Goal: Task Accomplishment & Management: Use online tool/utility

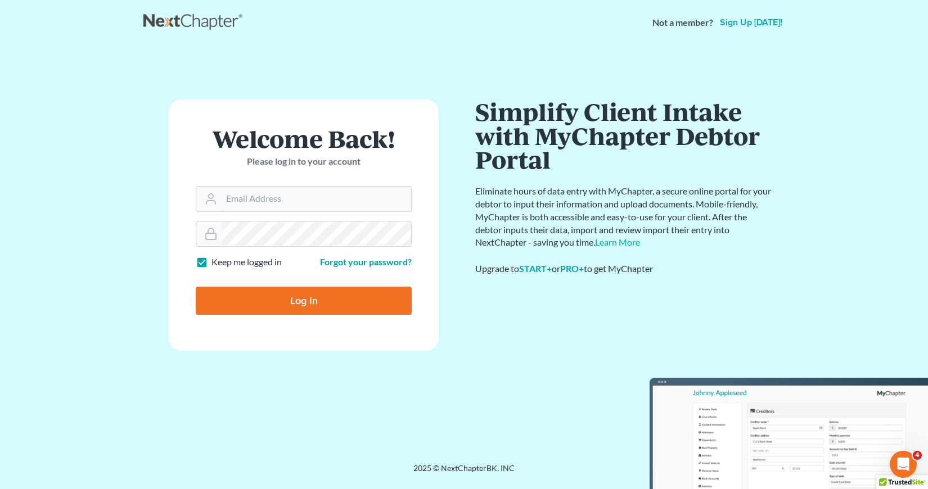
type input "[EMAIL_ADDRESS][DOMAIN_NAME]"
click at [300, 303] on input "Log In" at bounding box center [304, 301] width 216 height 28
type input "Thinking..."
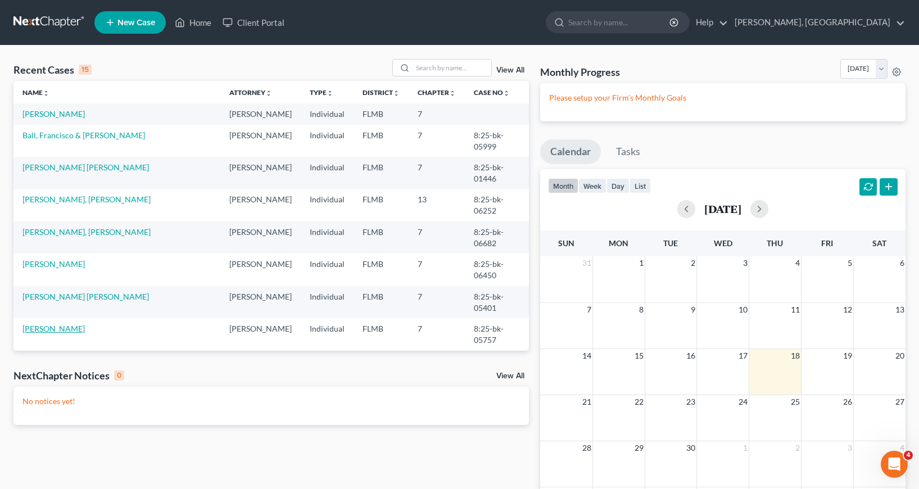
click at [61, 333] on link "[PERSON_NAME]" at bounding box center [53, 329] width 62 height 10
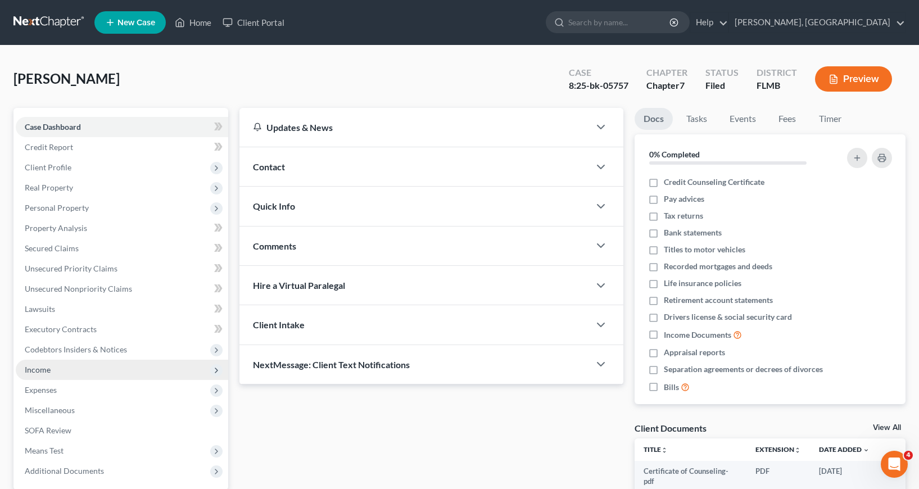
click at [42, 369] on span "Income" at bounding box center [38, 370] width 26 height 10
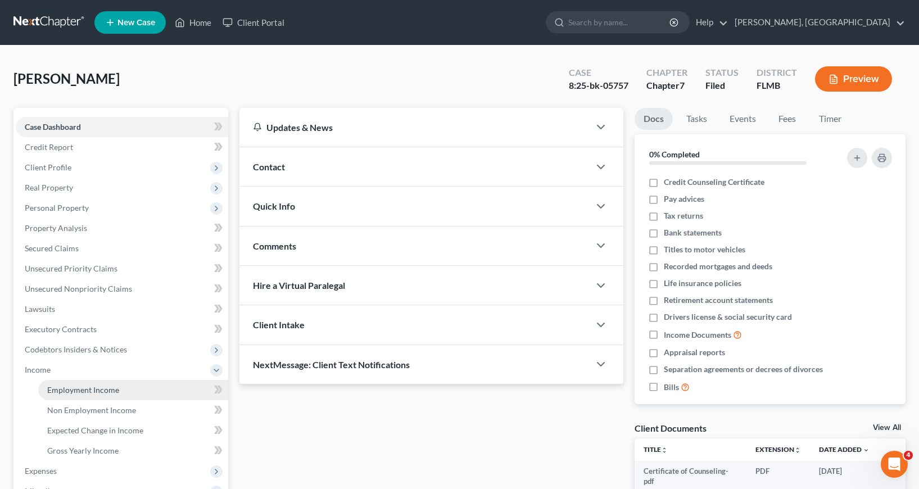
click at [84, 390] on span "Employment Income" at bounding box center [83, 390] width 72 height 10
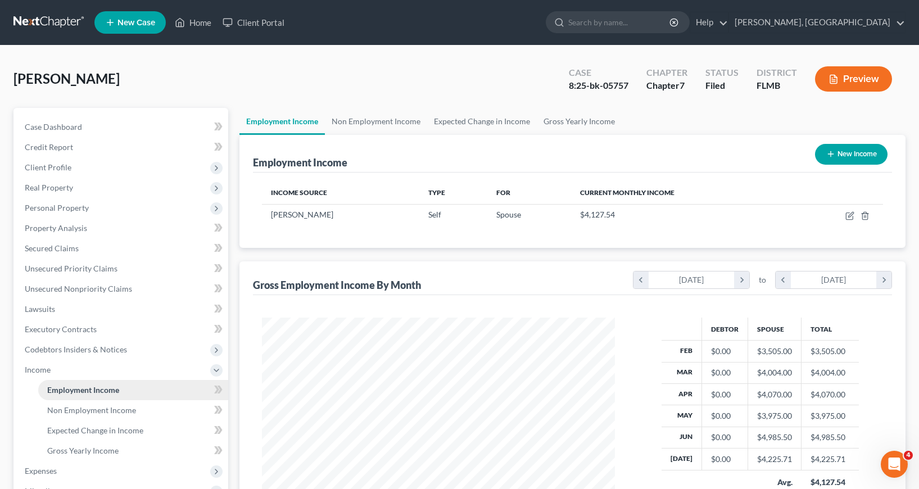
scroll to position [202, 376]
click at [92, 289] on span "Unsecured Nonpriority Claims" at bounding box center [78, 289] width 107 height 10
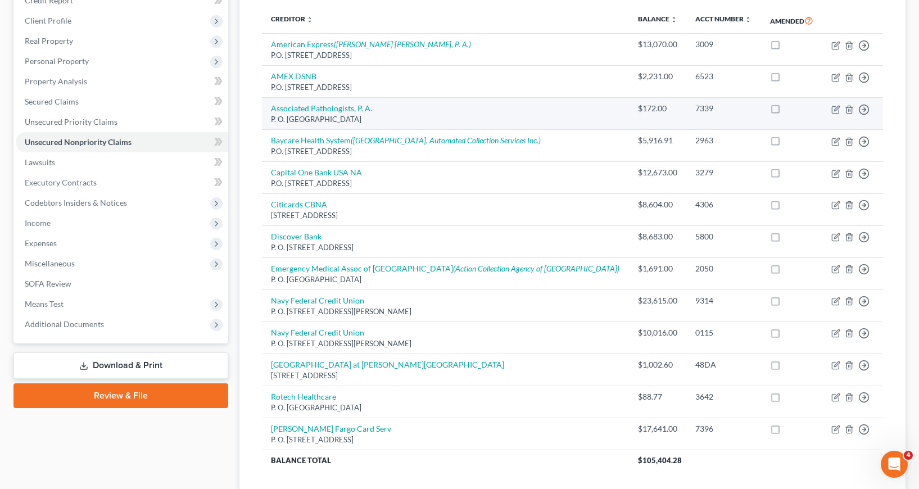
scroll to position [169, 0]
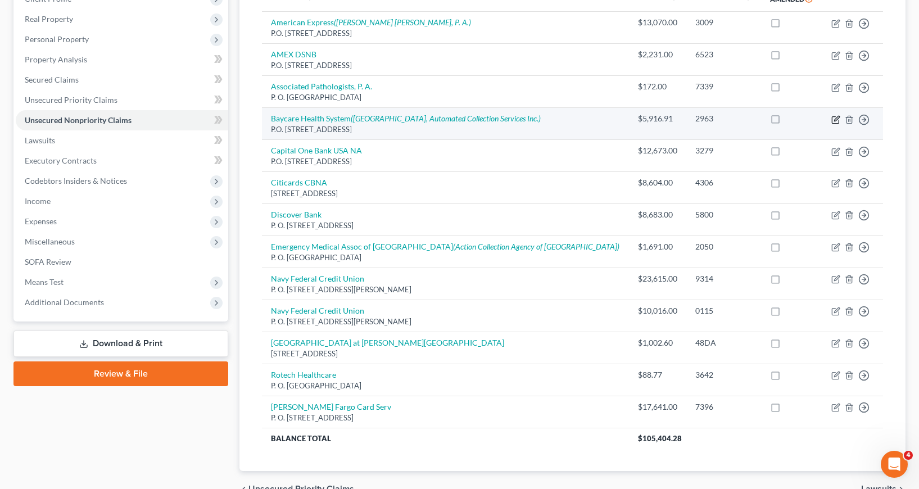
click at [835, 119] on icon "button" at bounding box center [836, 118] width 5 height 5
select select "9"
select select "0"
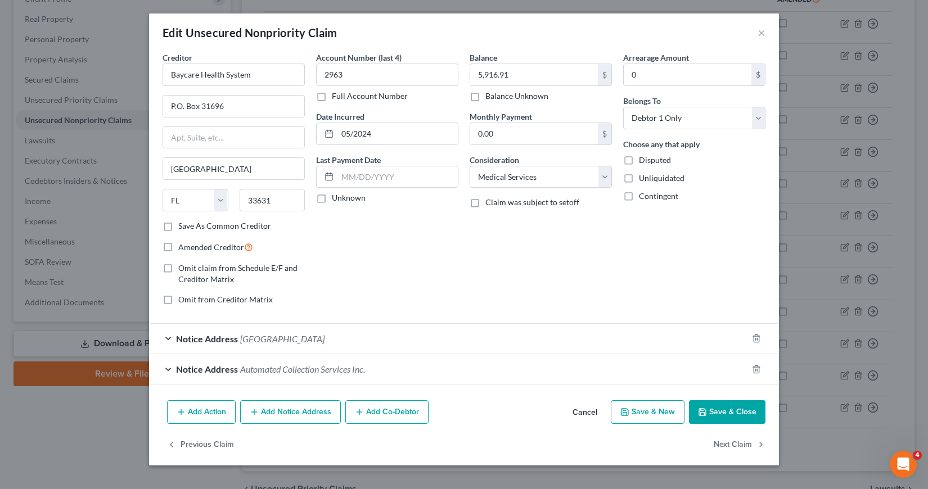
click at [726, 413] on button "Save & Close" at bounding box center [727, 412] width 76 height 24
